Goal: Task Accomplishment & Management: Use online tool/utility

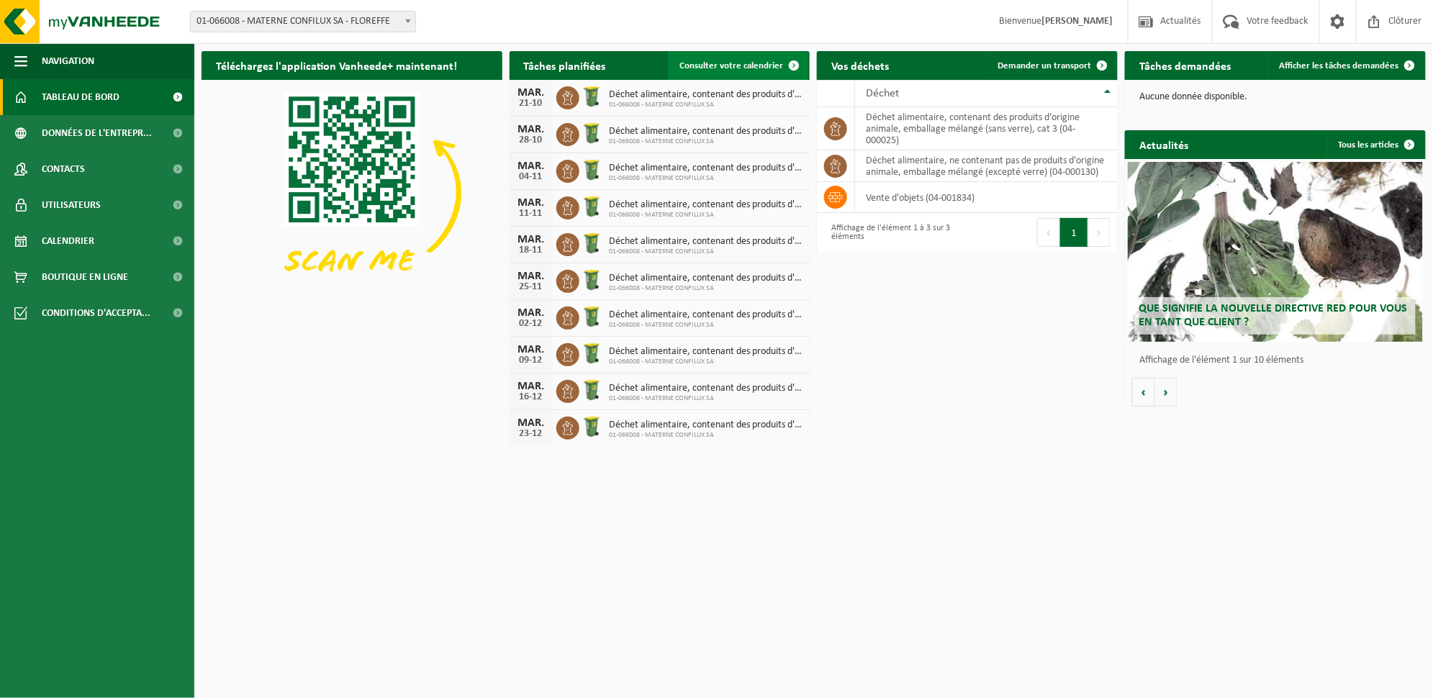
click at [718, 73] on link "Consulter votre calendrier" at bounding box center [738, 65] width 140 height 29
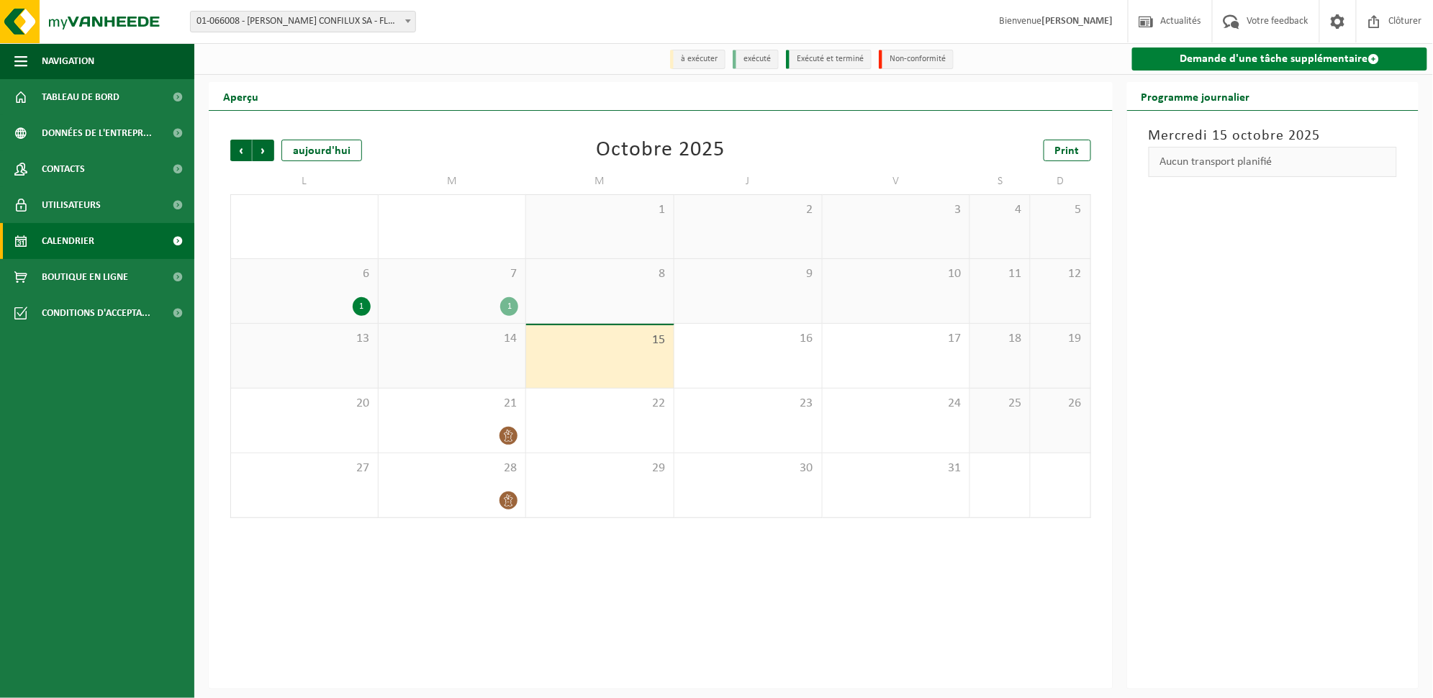
click at [1274, 63] on link "Demande d'une tâche supplémentaire" at bounding box center [1279, 59] width 295 height 23
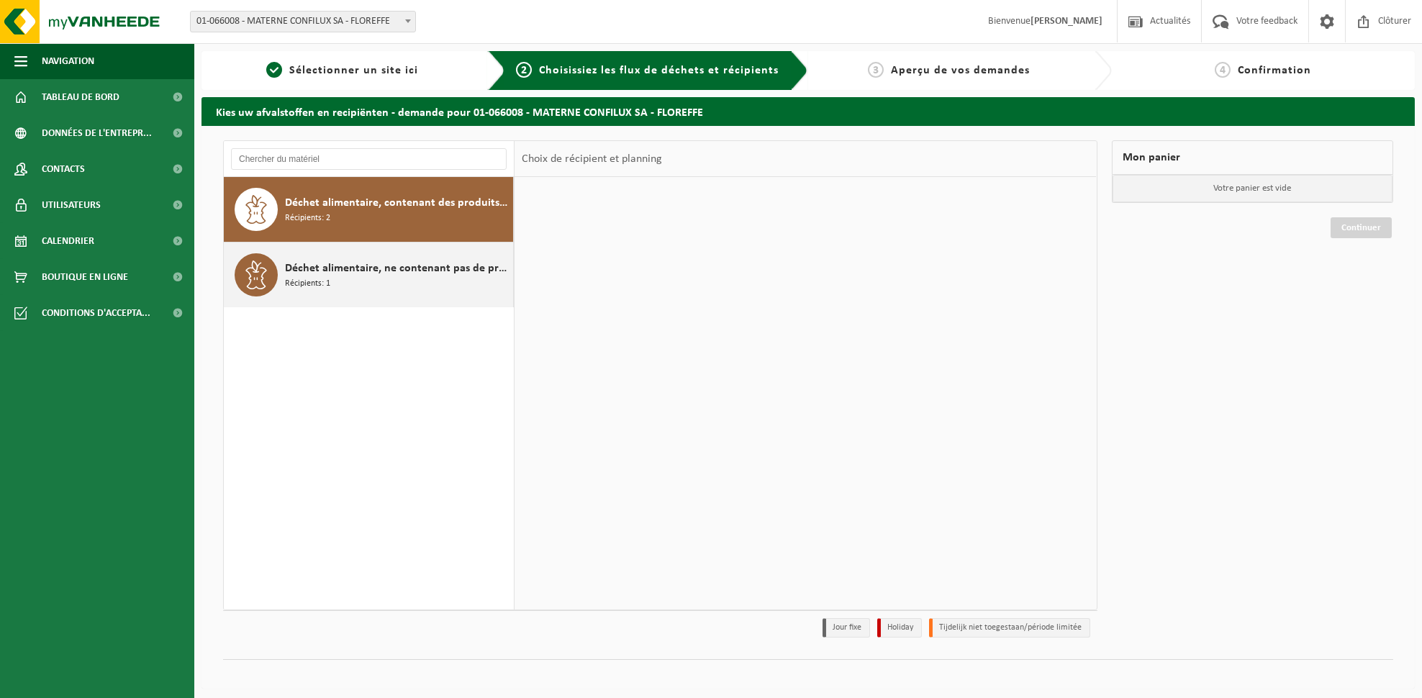
click at [429, 284] on div "Déchet alimentaire, ne contenant pas de produits d'origine animale, emballage m…" at bounding box center [397, 274] width 225 height 43
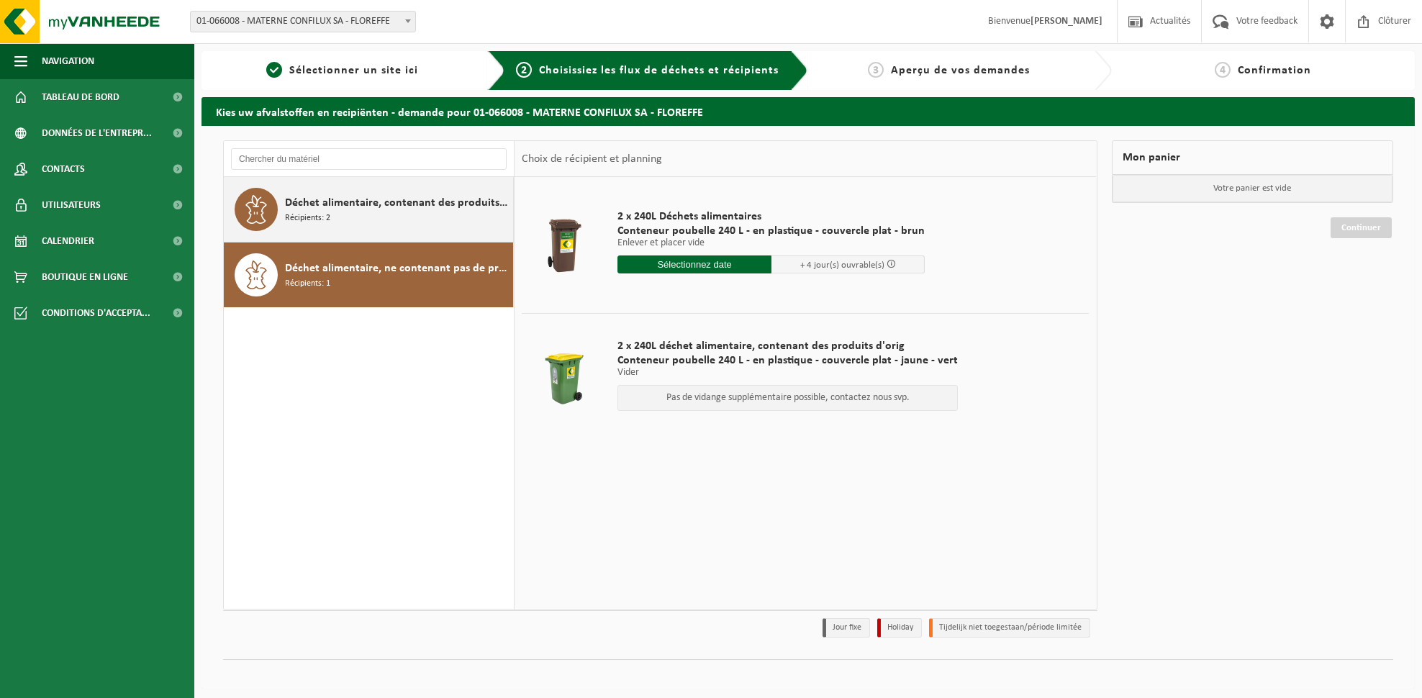
click at [433, 218] on div "Déchet alimentaire, contenant des produits d'origine animale, emballage mélangé…" at bounding box center [397, 209] width 225 height 43
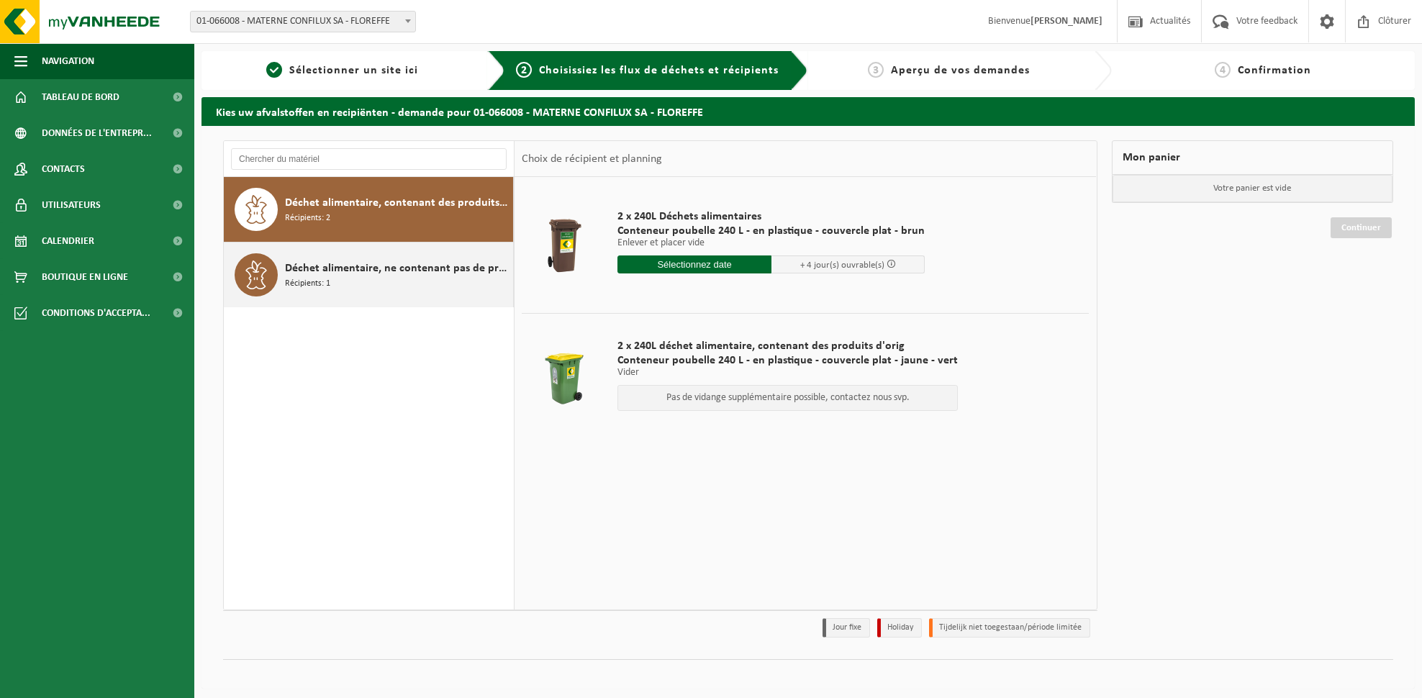
click at [423, 285] on div "Déchet alimentaire, ne contenant pas de produits d'origine animale, emballage m…" at bounding box center [397, 274] width 225 height 43
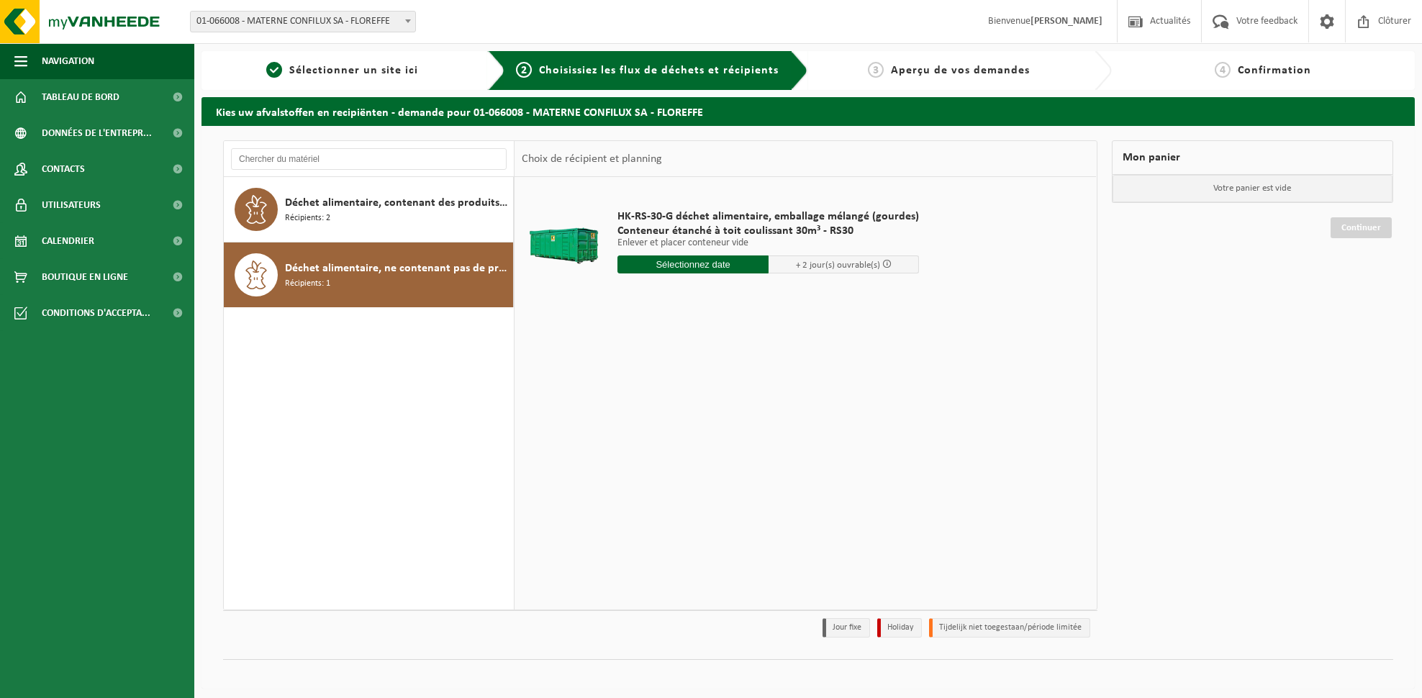
click at [746, 269] on input "text" at bounding box center [693, 265] width 151 height 18
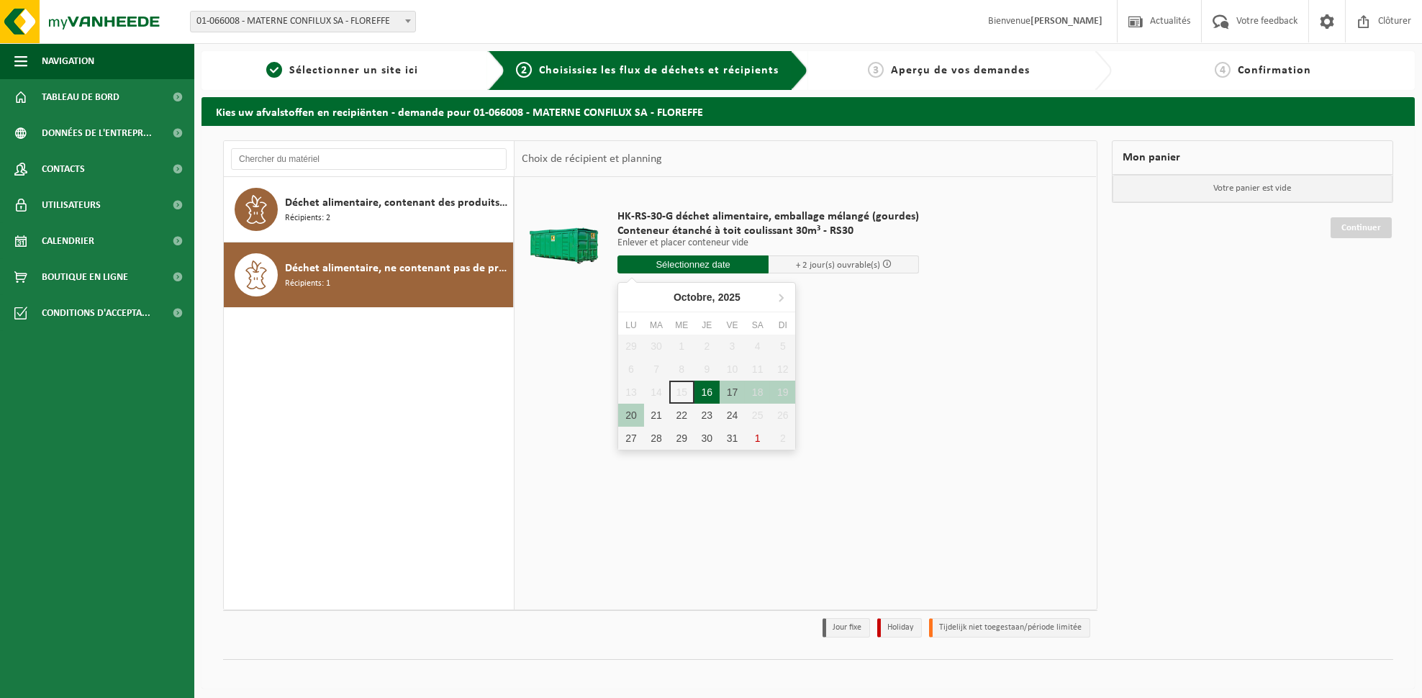
click at [705, 392] on div "16" at bounding box center [707, 392] width 25 height 23
type input "à partir de 2025-10-16"
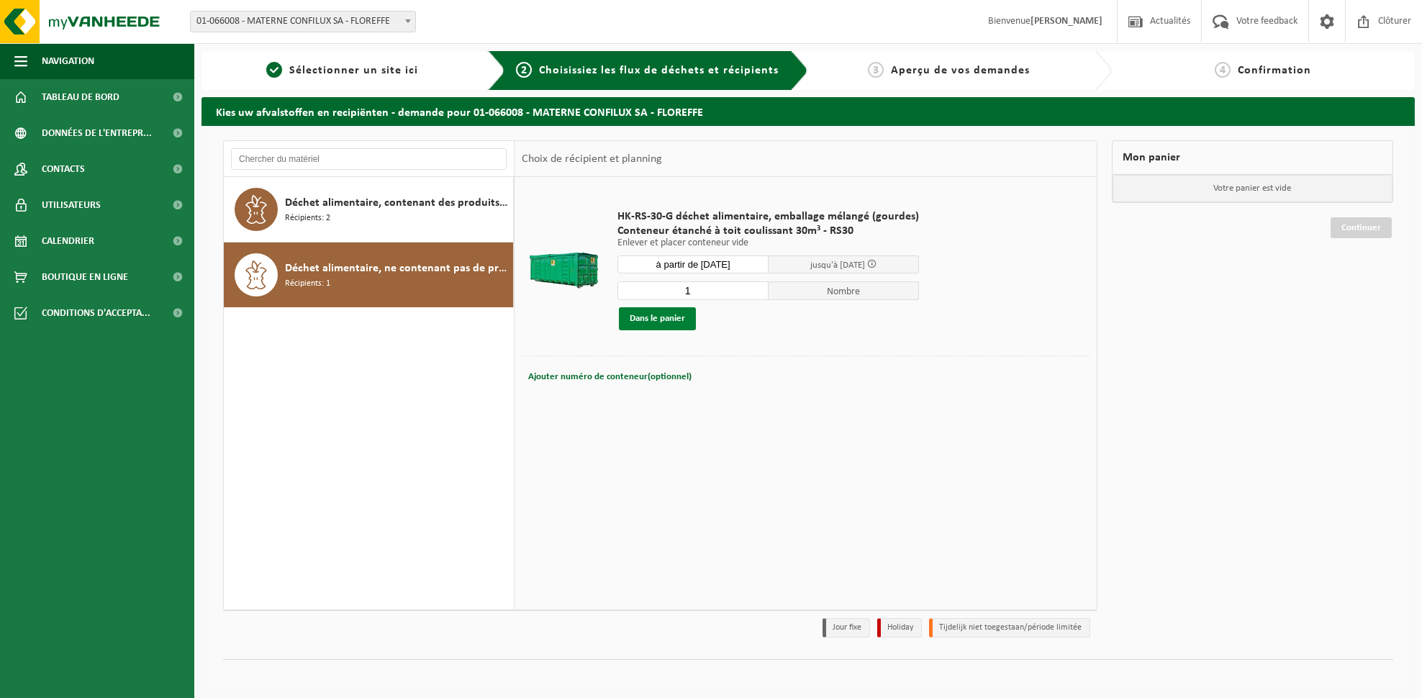
click at [657, 313] on button "Dans le panier" at bounding box center [657, 318] width 77 height 23
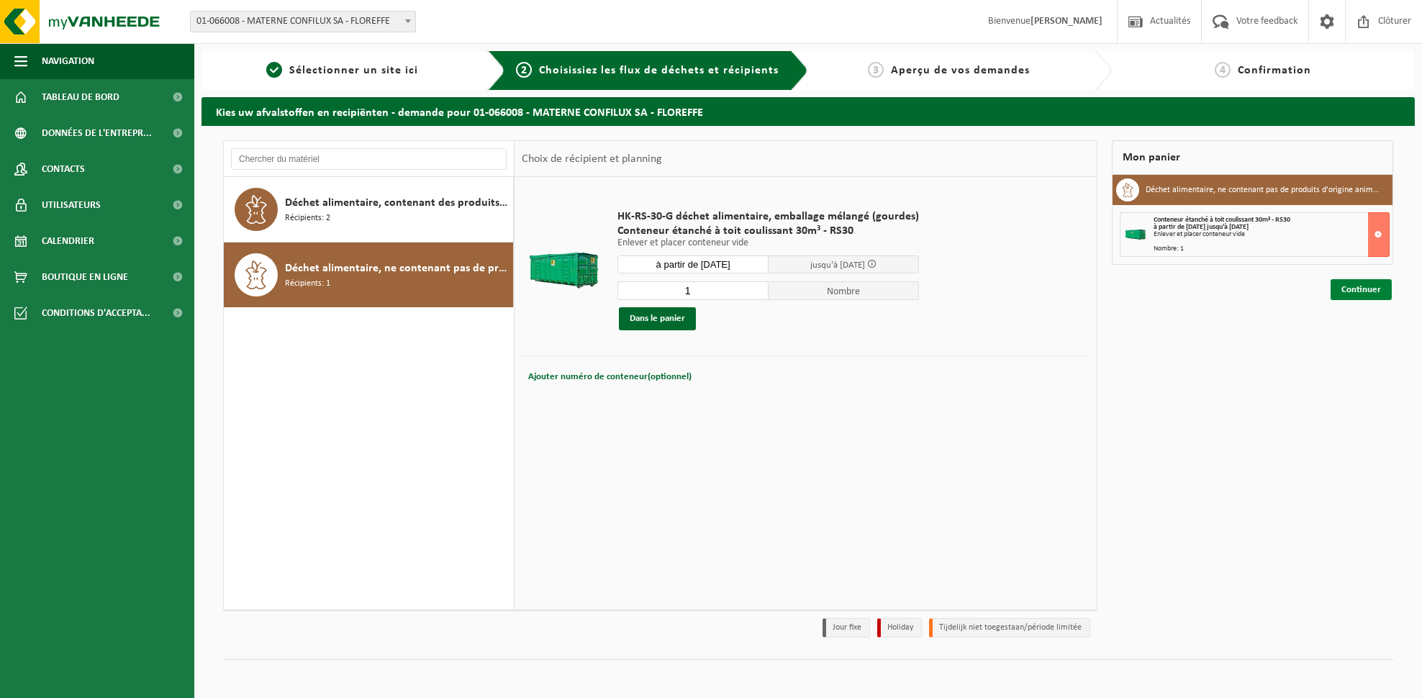
click at [1376, 289] on link "Continuer" at bounding box center [1361, 289] width 61 height 21
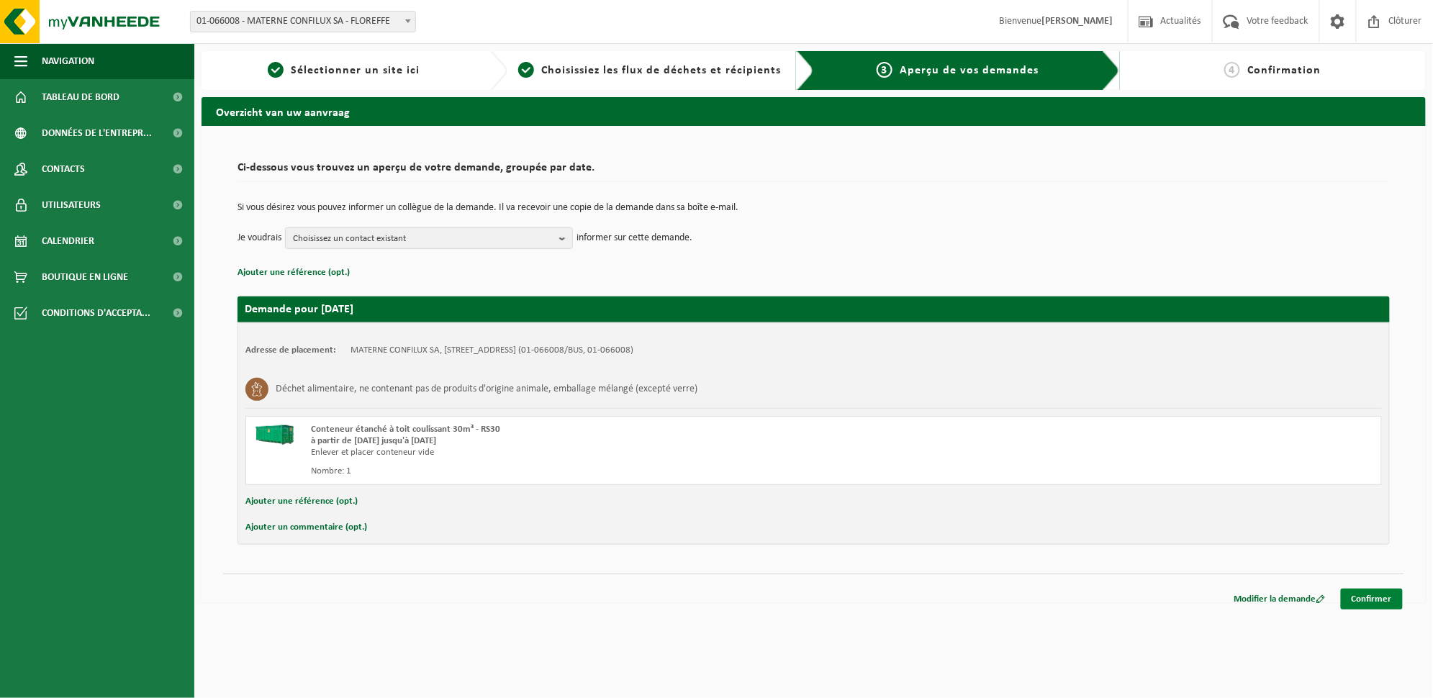
click at [1363, 598] on link "Confirmer" at bounding box center [1372, 599] width 62 height 21
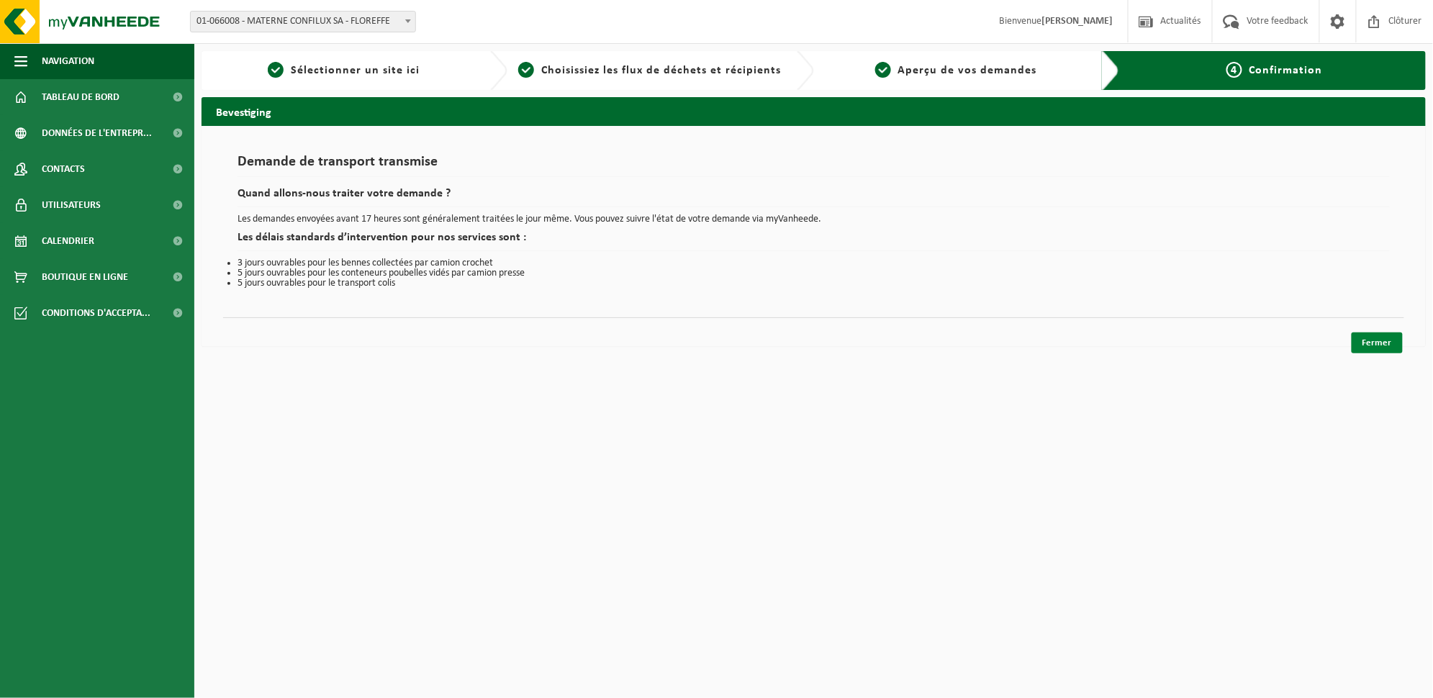
click at [1398, 342] on link "Fermer" at bounding box center [1377, 343] width 51 height 21
